Goal: Transaction & Acquisition: Purchase product/service

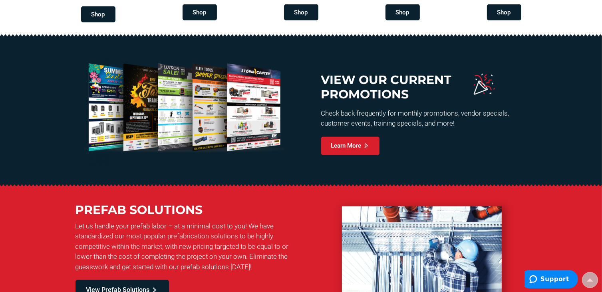
scroll to position [399, 0]
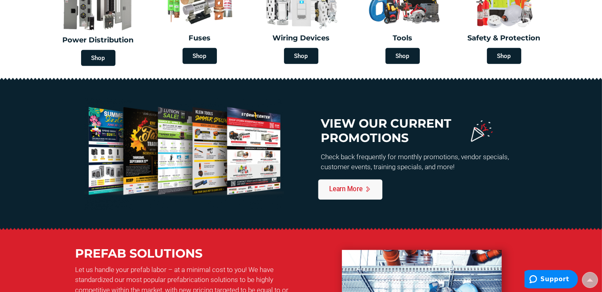
click at [346, 190] on span "Learn More" at bounding box center [346, 189] width 34 height 7
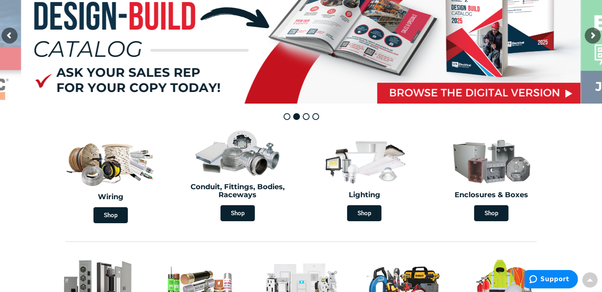
scroll to position [0, 0]
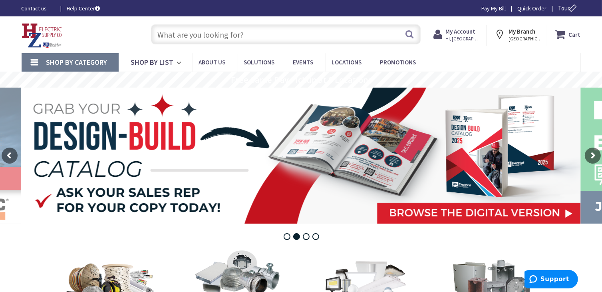
click at [181, 36] on input "text" at bounding box center [286, 34] width 270 height 20
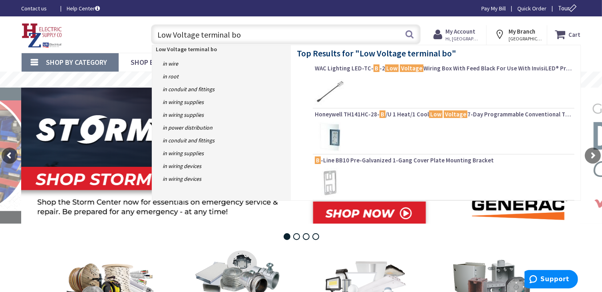
type input "Low Voltage terminal box"
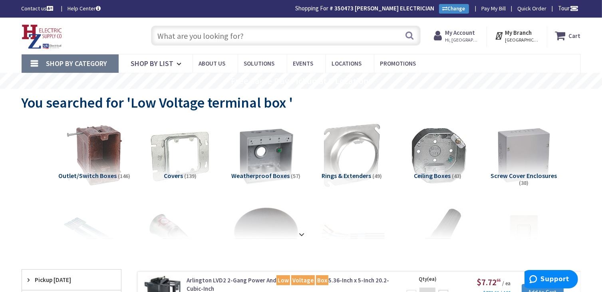
click at [300, 231] on strong at bounding box center [302, 234] width 10 height 9
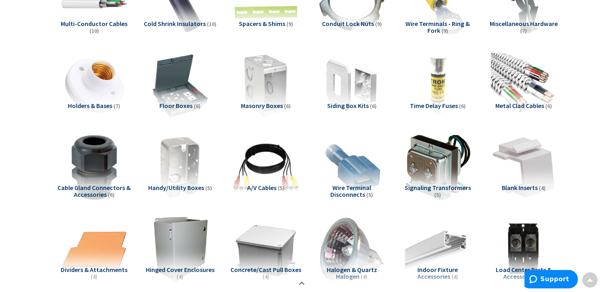
scroll to position [519, 0]
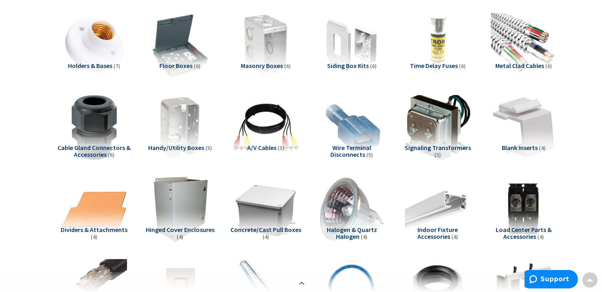
click at [96, 147] on span "Cable Gland Connectors & Accessories" at bounding box center [94, 150] width 73 height 15
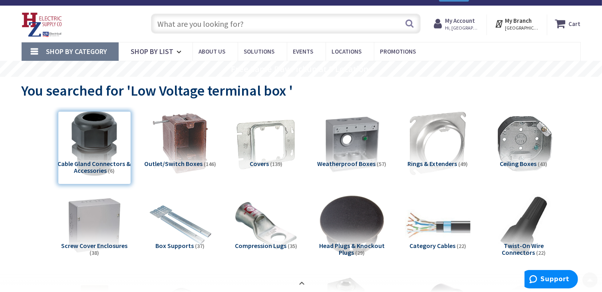
scroll to position [0, 0]
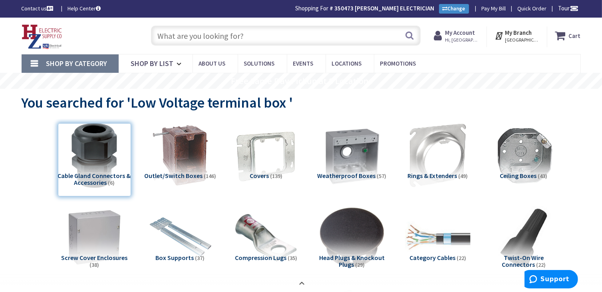
click at [189, 34] on input "text" at bounding box center [286, 36] width 270 height 20
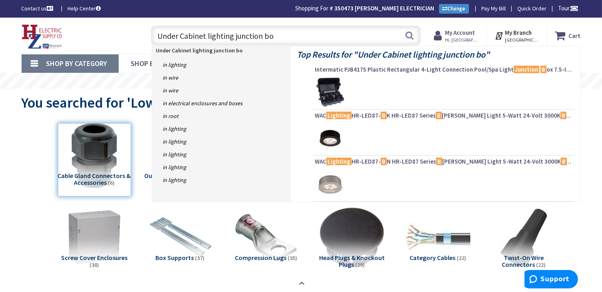
type input "Under Cabinet lighting junction box"
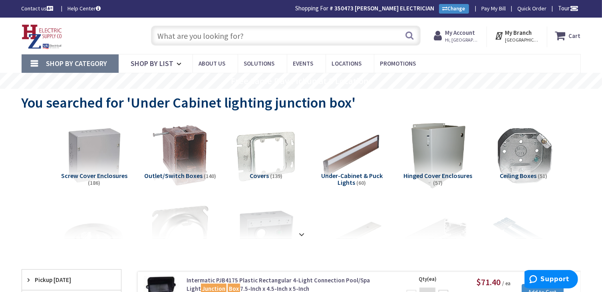
click at [177, 38] on input "text" at bounding box center [286, 36] width 270 height 20
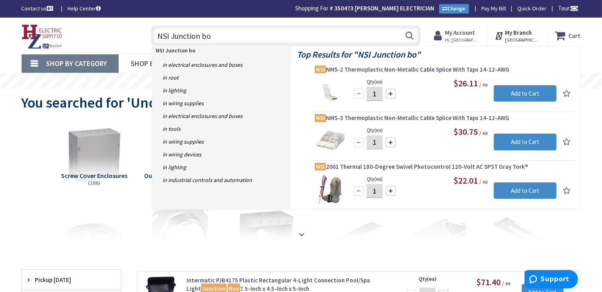
type input "NSI Junction box"
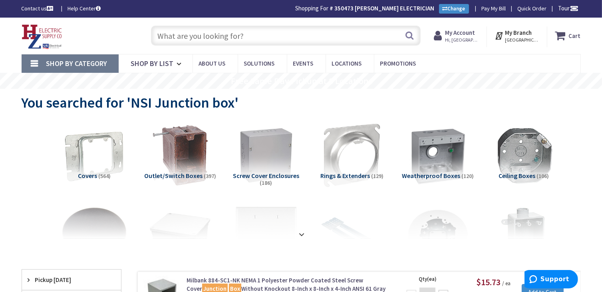
click at [177, 36] on input "text" at bounding box center [286, 36] width 270 height 20
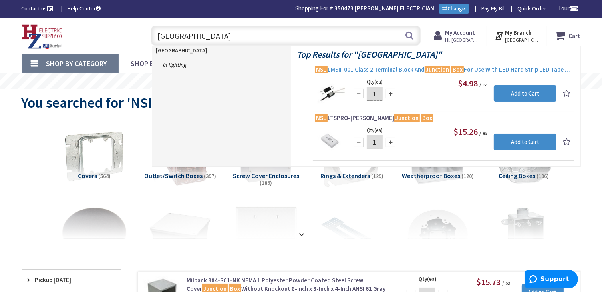
type input "NSL Junction Box"
click at [339, 68] on span "NSL LMSII-001 Class 2 Terminal Block And Junction Box For Use With LED Hard Str…" at bounding box center [444, 70] width 258 height 8
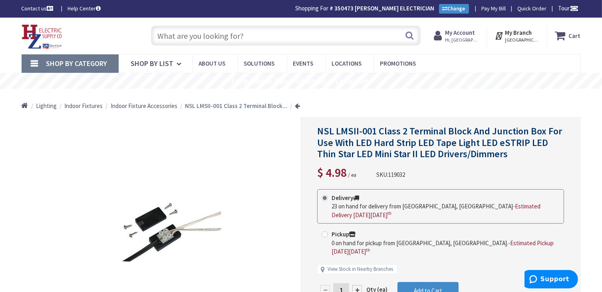
click at [356, 285] on div at bounding box center [357, 290] width 10 height 10
click at [356, 273] on div at bounding box center [440, 232] width 279 height 230
click at [356, 273] on form "This product is Discontinued Delivery 23 on hand for delivery from Middletown, …" at bounding box center [440, 255] width 247 height 133
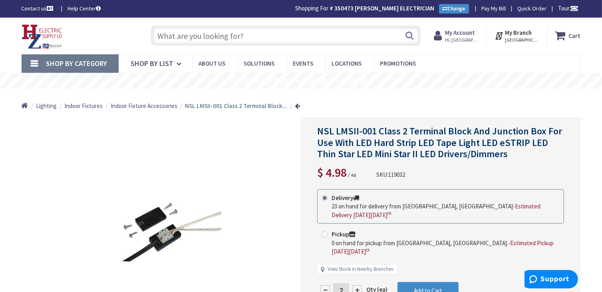
click at [356, 285] on div at bounding box center [357, 290] width 10 height 10
click at [356, 273] on div at bounding box center [440, 232] width 279 height 230
click at [357, 273] on form "This product is Discontinued Delivery 23 on hand for delivery from Middletown, …" at bounding box center [440, 255] width 247 height 133
click at [357, 285] on div at bounding box center [357, 290] width 10 height 10
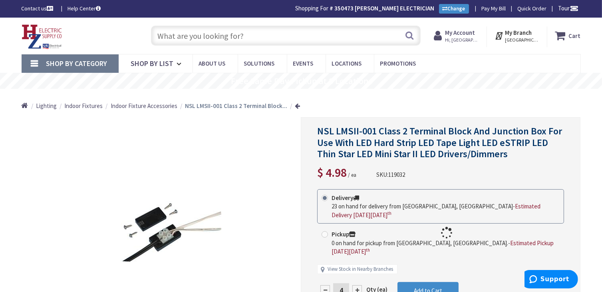
click at [357, 273] on div at bounding box center [440, 232] width 279 height 230
click at [357, 285] on div at bounding box center [357, 290] width 10 height 10
click at [357, 273] on div at bounding box center [440, 232] width 279 height 230
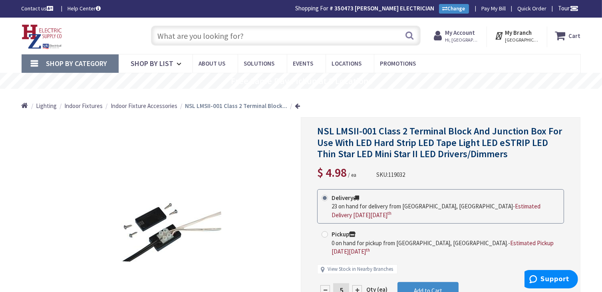
click at [357, 285] on div at bounding box center [357, 290] width 10 height 10
click at [357, 274] on div at bounding box center [440, 232] width 279 height 230
click at [357, 285] on div at bounding box center [357, 290] width 10 height 10
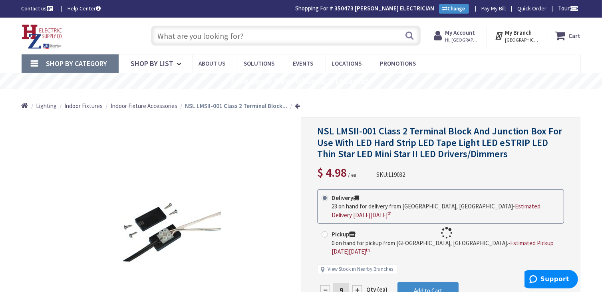
click at [357, 274] on div at bounding box center [440, 232] width 279 height 230
click at [357, 285] on div at bounding box center [357, 290] width 10 height 10
type input "10"
click at [423, 286] on span "Add to Cart" at bounding box center [428, 290] width 28 height 8
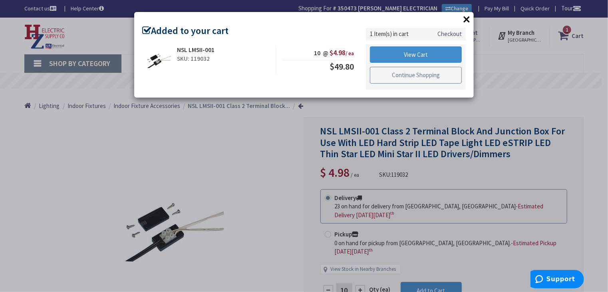
click at [429, 75] on link "Continue Shopping" at bounding box center [416, 75] width 92 height 17
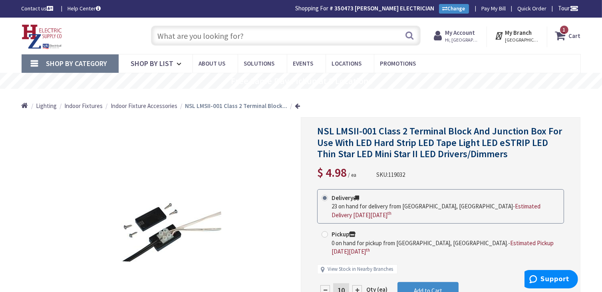
click at [204, 36] on input "text" at bounding box center [286, 36] width 270 height 20
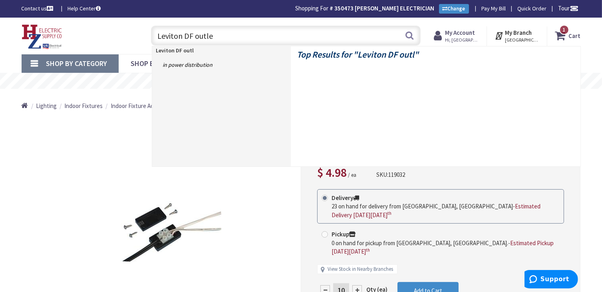
type input "Leviton DF outlet"
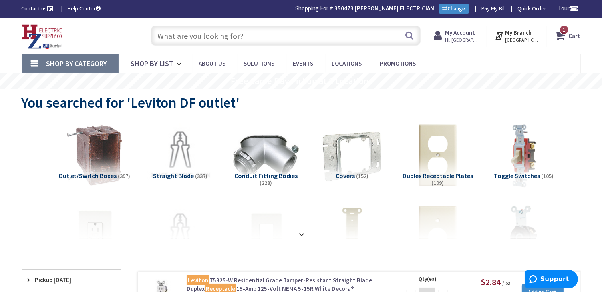
click at [167, 34] on input "text" at bounding box center [286, 36] width 270 height 20
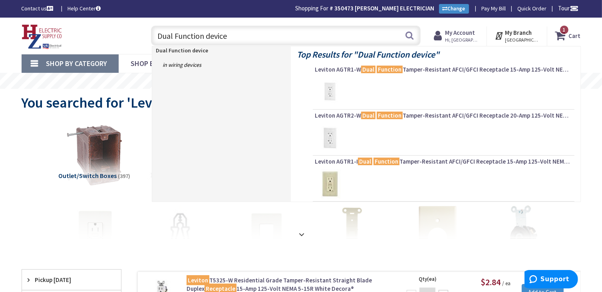
type input "Dual Function devices"
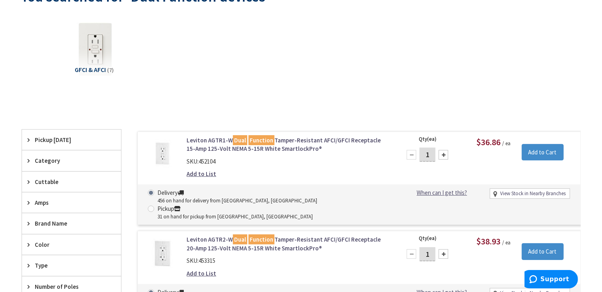
scroll to position [121, 0]
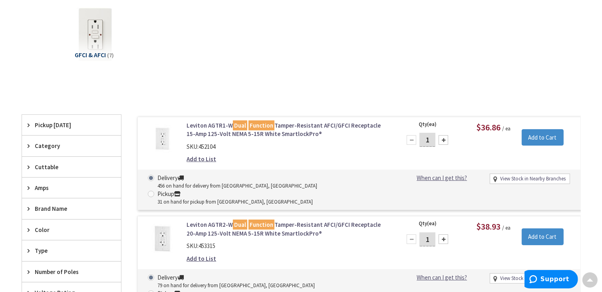
click at [205, 122] on link "Leviton AGTR1-W Dual Function Tamper-Resistant AFCI/GFCI Receptacle 15-Amp 125-…" at bounding box center [288, 129] width 203 height 17
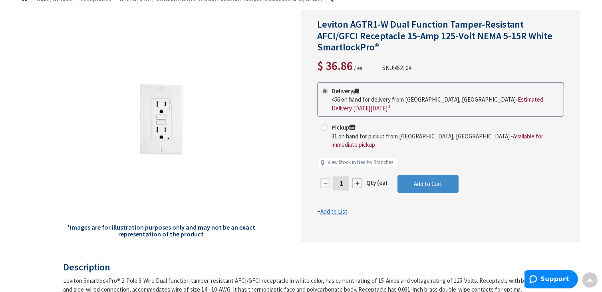
scroll to position [120, 0]
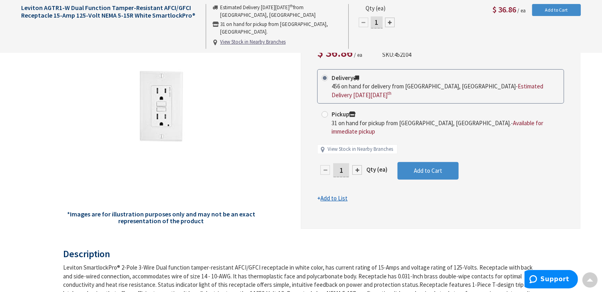
drag, startPoint x: 345, startPoint y: 151, endPoint x: 299, endPoint y: 151, distance: 46.3
click at [299, 151] on div "*Images are for illustration purposes only and may not be an exact representati…" at bounding box center [301, 112] width 559 height 231
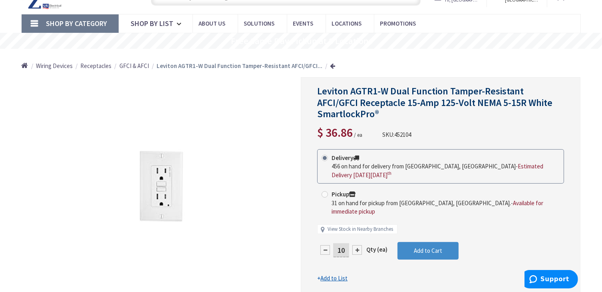
scroll to position [80, 0]
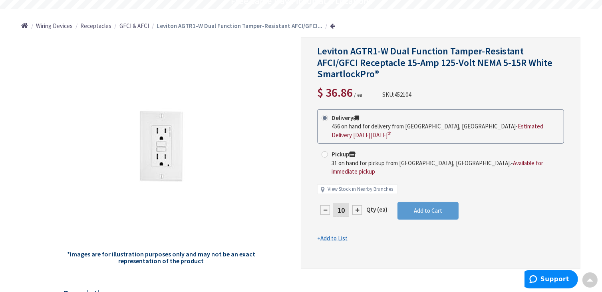
type input "10"
drag, startPoint x: 417, startPoint y: 190, endPoint x: 504, endPoint y: 208, distance: 88.9
click at [418, 190] on form "This product is Discontinued Delivery 456 on hand for delivery from Middletown,…" at bounding box center [440, 175] width 247 height 133
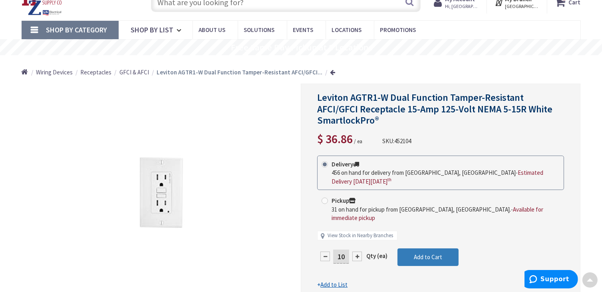
scroll to position [0, 0]
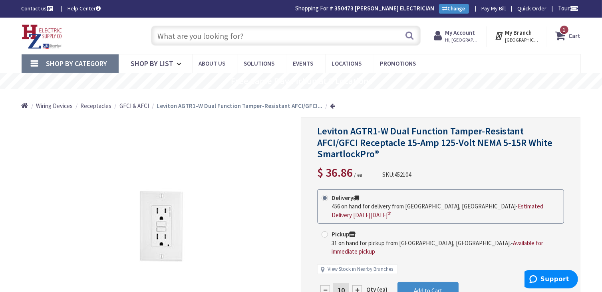
click at [573, 30] on strong "Cart" at bounding box center [575, 35] width 12 height 14
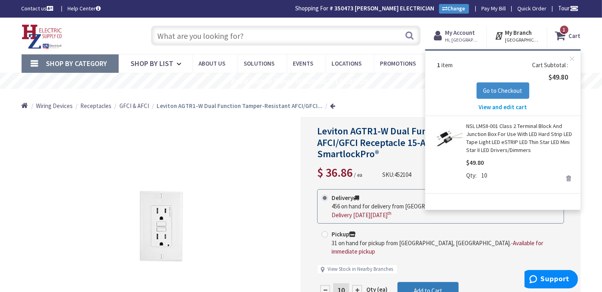
click at [431, 286] on span "Add to Cart" at bounding box center [428, 290] width 28 height 8
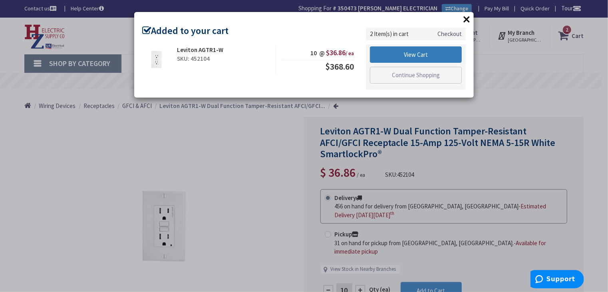
click at [422, 55] on link "View Cart" at bounding box center [416, 54] width 92 height 17
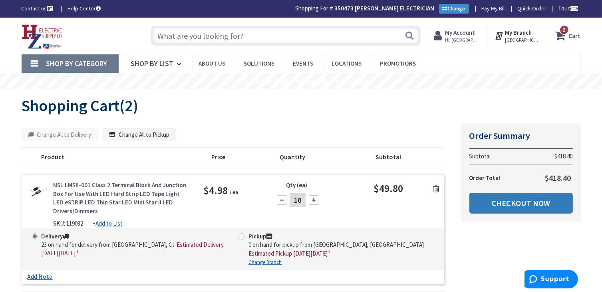
click at [528, 202] on link "Checkout Now" at bounding box center [520, 203] width 103 height 21
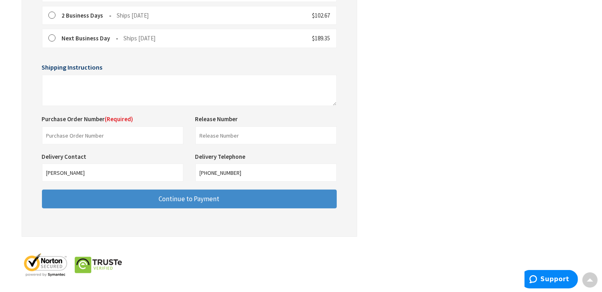
scroll to position [298, 0]
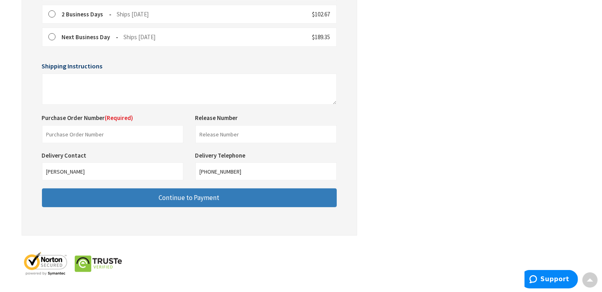
click at [208, 197] on span "Continue to Payment" at bounding box center [189, 197] width 61 height 9
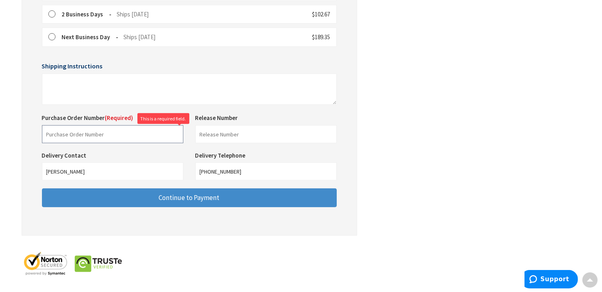
click at [60, 132] on input "text" at bounding box center [112, 134] width 141 height 18
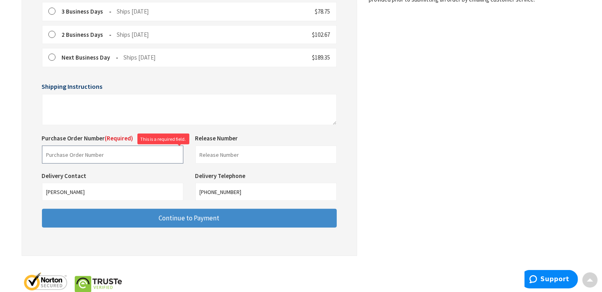
scroll to position [280, 0]
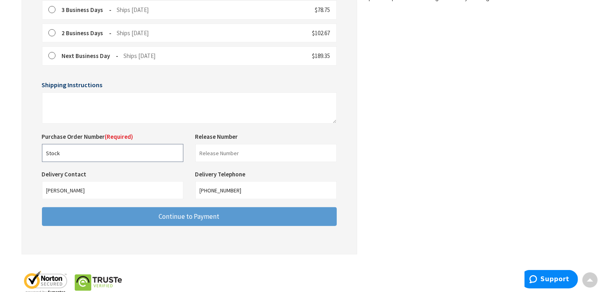
type input "Stock"
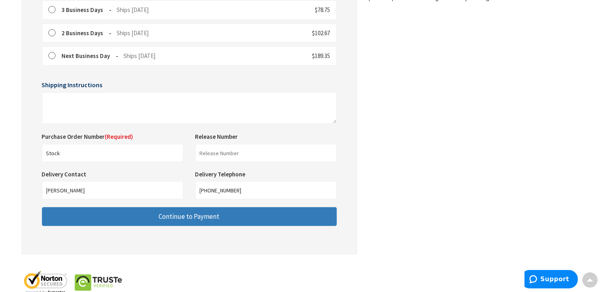
click at [228, 220] on button "Continue to Payment" at bounding box center [189, 216] width 295 height 19
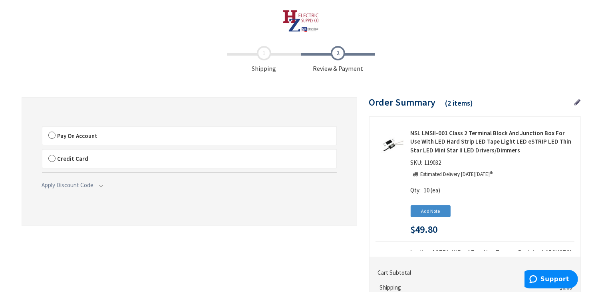
click at [49, 133] on label "Pay On Account" at bounding box center [189, 136] width 294 height 18
click at [42, 128] on input "Pay On Account" at bounding box center [42, 128] width 0 height 0
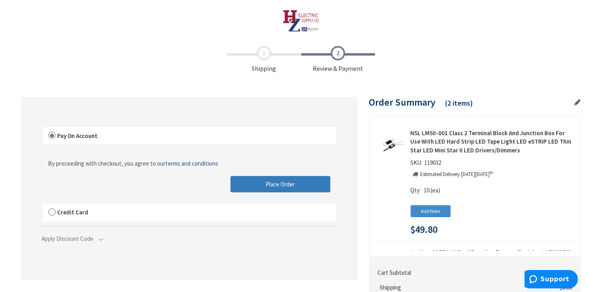
click at [302, 186] on button "Place Order" at bounding box center [280, 184] width 100 height 17
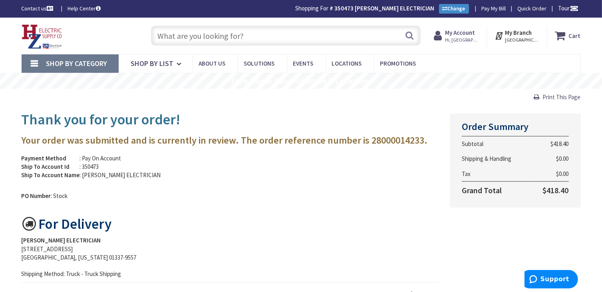
click at [96, 64] on span "Shop By Category" at bounding box center [76, 63] width 61 height 9
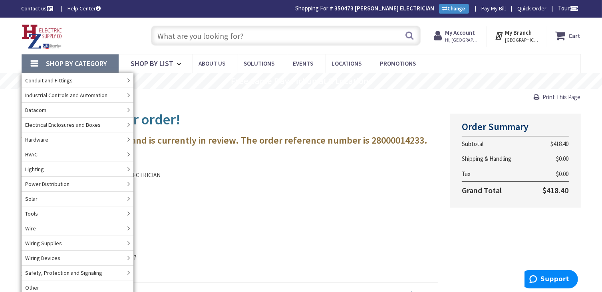
click at [97, 63] on span "Shop By Category" at bounding box center [76, 63] width 61 height 9
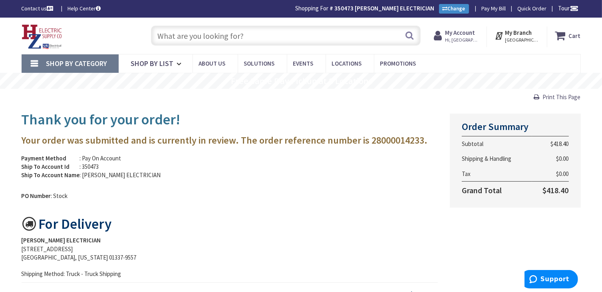
drag, startPoint x: 40, startPoint y: 30, endPoint x: 58, endPoint y: 38, distance: 19.5
click at [41, 30] on img at bounding box center [42, 36] width 41 height 25
